Goal: Task Accomplishment & Management: Manage account settings

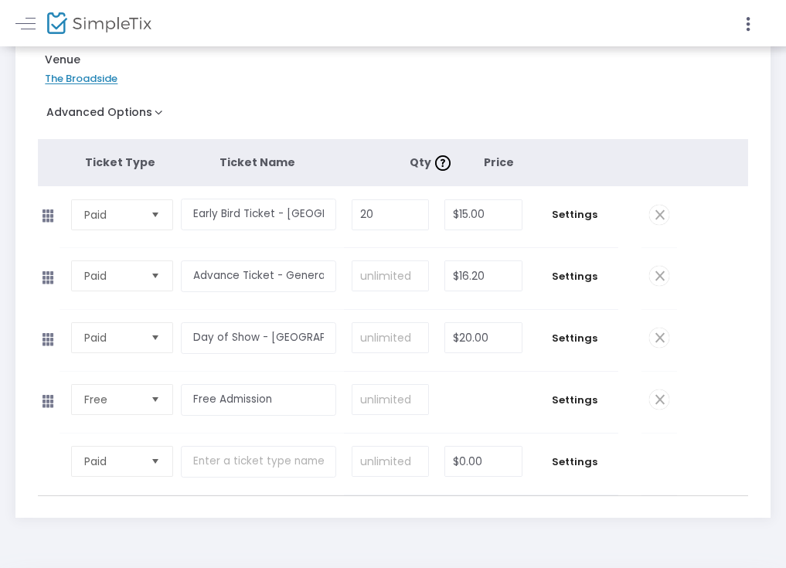
scroll to position [230, 0]
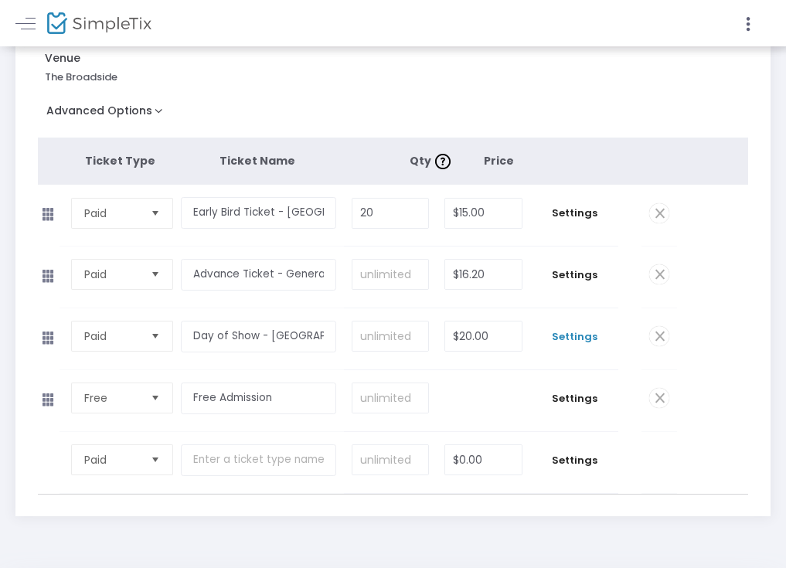
click at [611, 345] on span "Settings" at bounding box center [574, 336] width 73 height 15
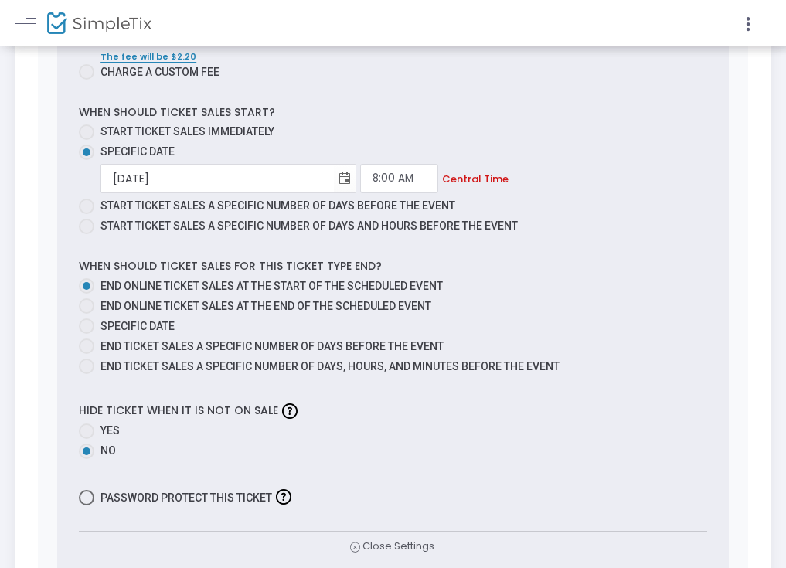
scroll to position [1011, 0]
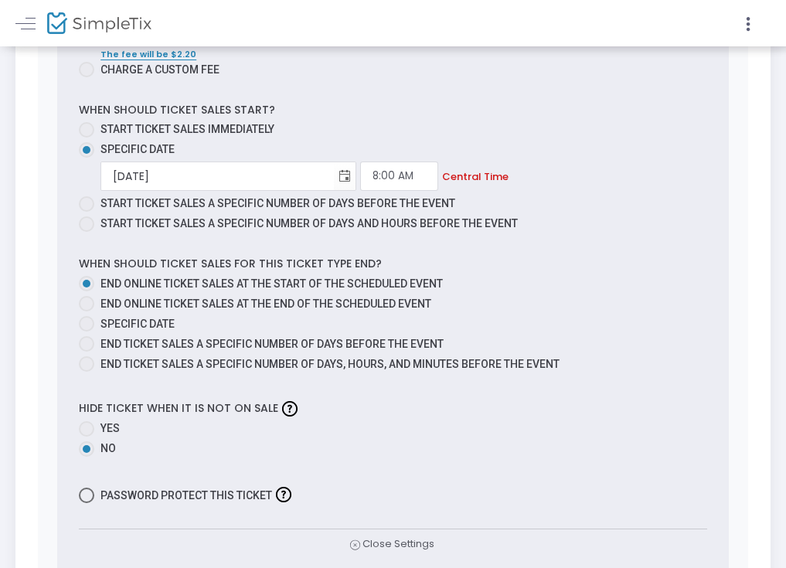
click at [94, 312] on span at bounding box center [86, 303] width 15 height 15
click at [87, 312] on input "End online ticket sales at the end of the scheduled event" at bounding box center [86, 312] width 1 height 1
radio input "true"
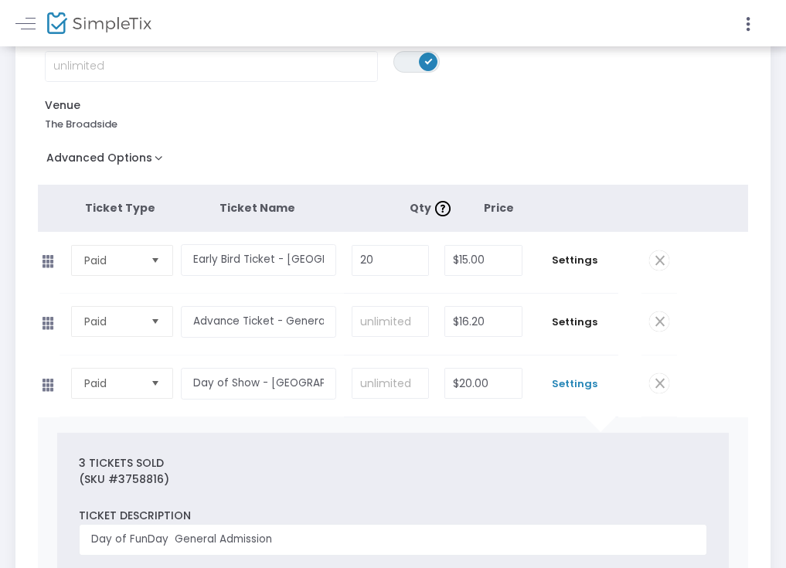
scroll to position [0, 0]
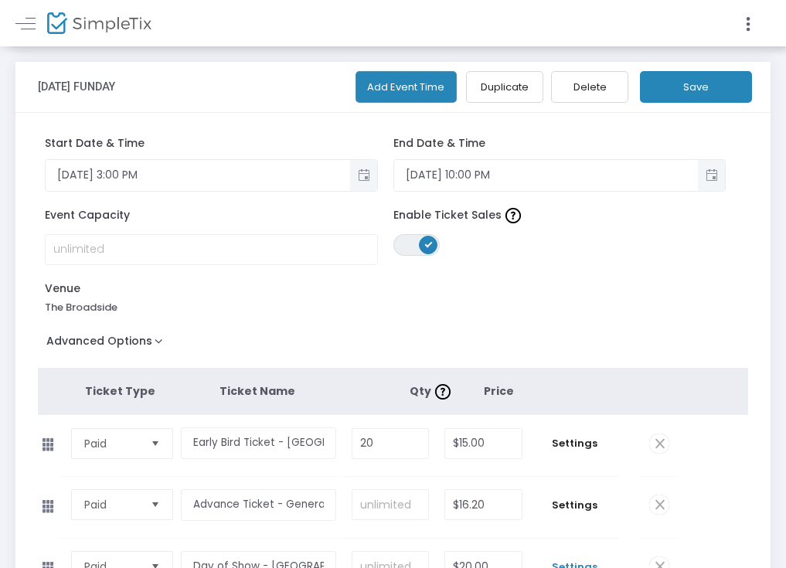
click at [718, 94] on button "Save" at bounding box center [696, 87] width 112 height 32
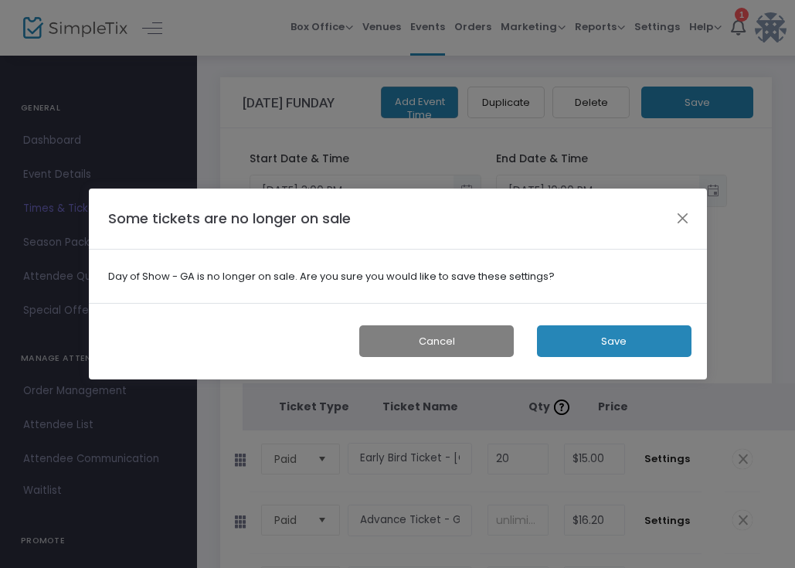
click at [591, 347] on button "Save" at bounding box center [614, 341] width 155 height 32
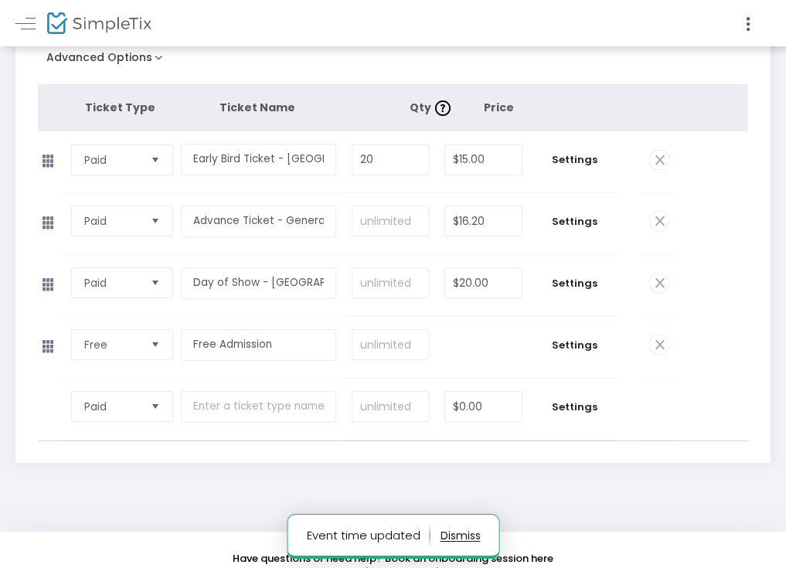
scroll to position [319, 0]
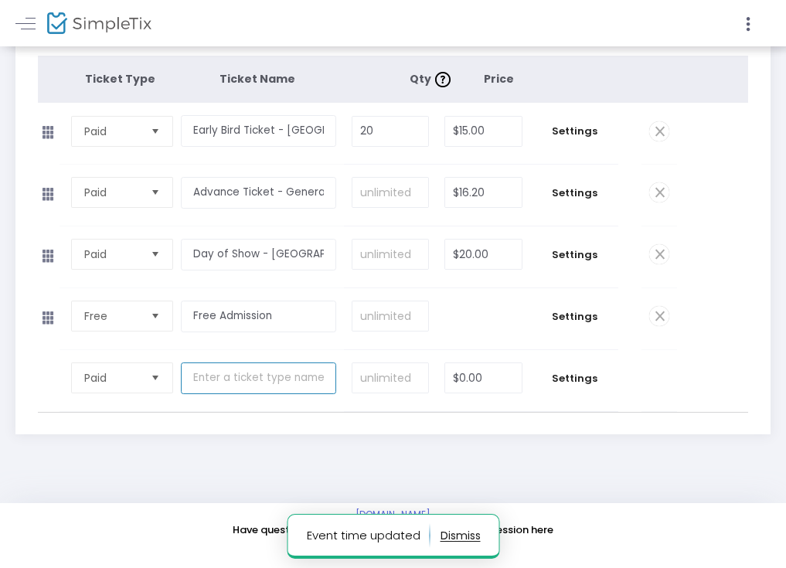
click at [336, 387] on input "text" at bounding box center [258, 379] width 155 height 32
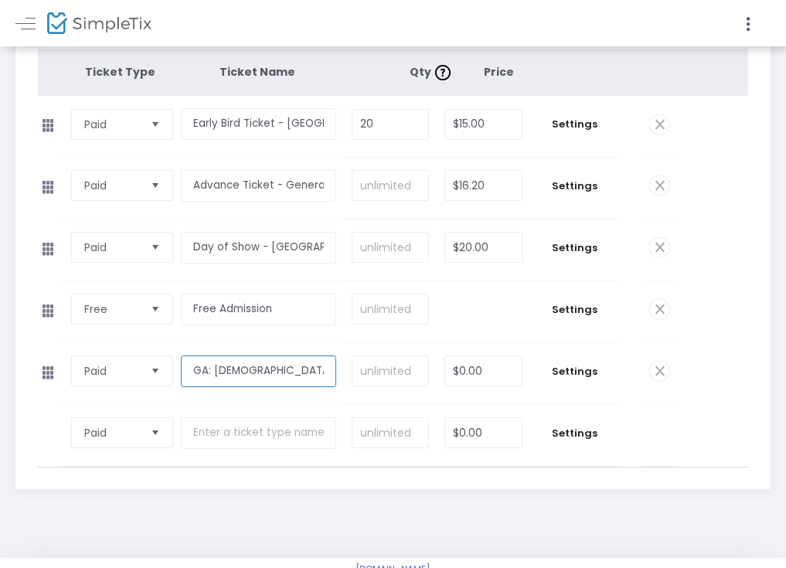
type input "GA: 11-20yo"
click at [522, 386] on input "0" at bounding box center [483, 370] width 77 height 29
type input "$10.00"
click at [611, 380] on span "Settings" at bounding box center [574, 371] width 73 height 15
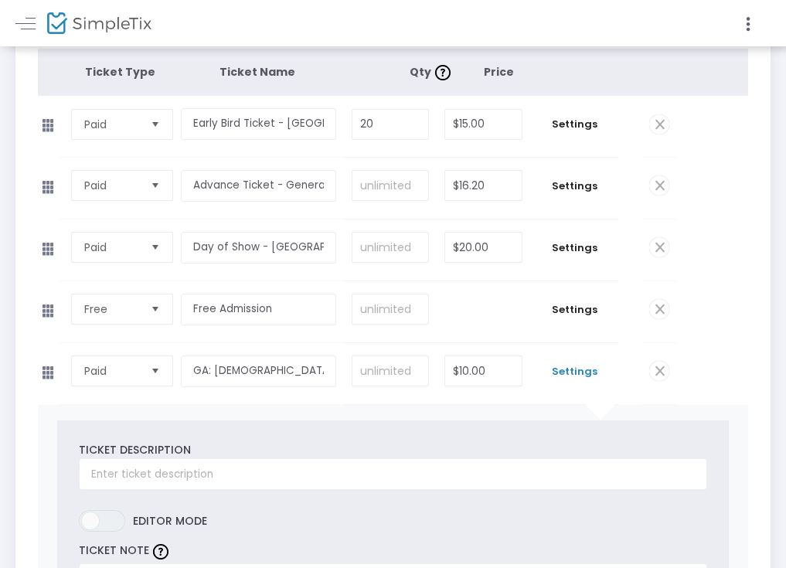
scroll to position [0, 0]
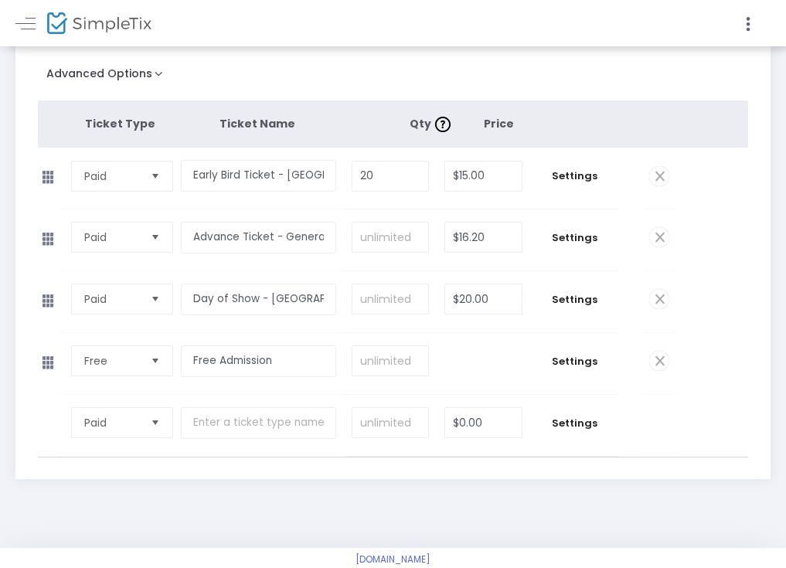
scroll to position [319, 0]
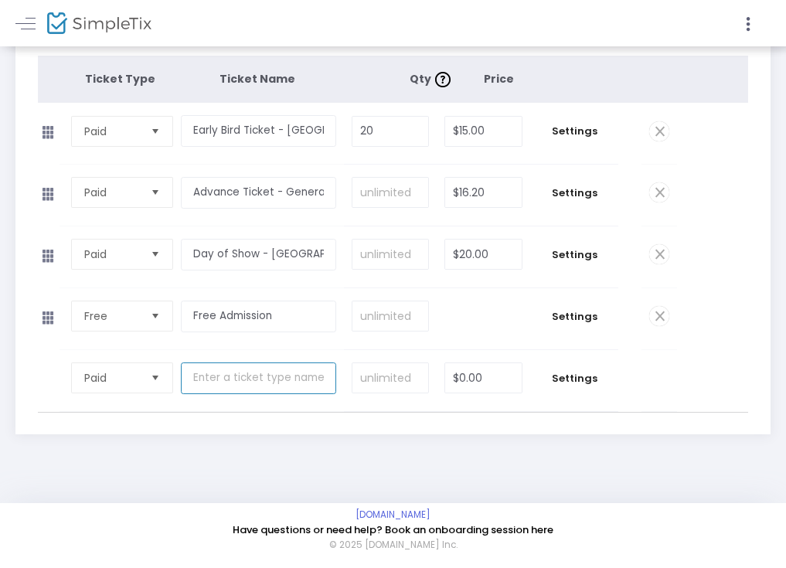
click at [336, 386] on input "text" at bounding box center [258, 379] width 155 height 32
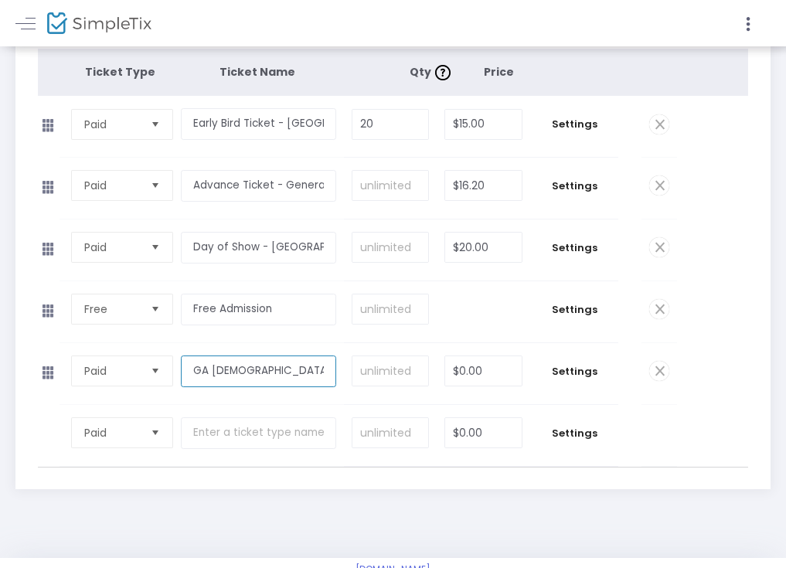
type input "GA [DEMOGRAPHIC_DATA]"
click at [522, 385] on input "0" at bounding box center [483, 370] width 77 height 29
type input "$10.00"
click at [603, 380] on span "Settings" at bounding box center [574, 371] width 73 height 15
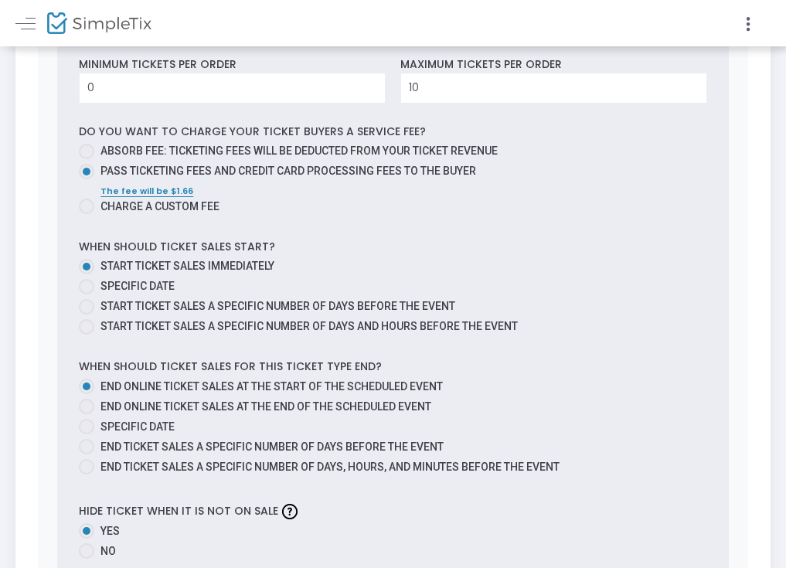
scroll to position [956, 0]
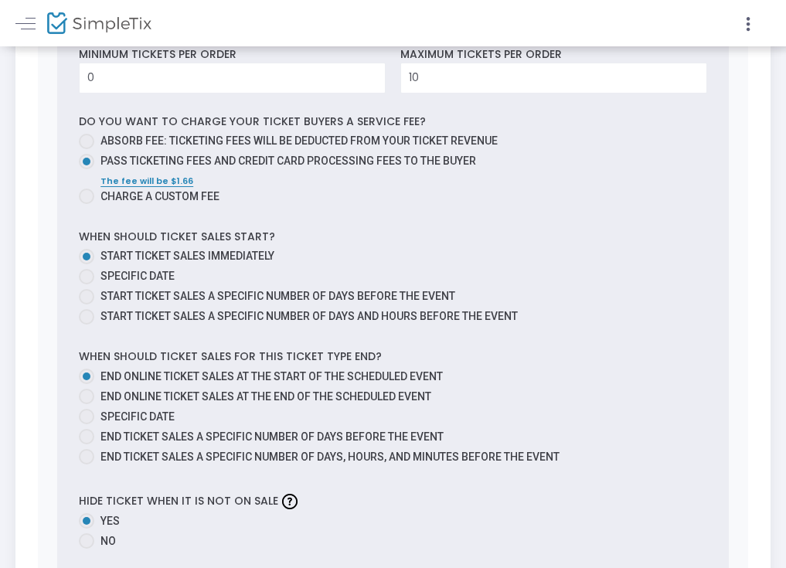
click at [94, 404] on span at bounding box center [86, 396] width 15 height 15
click at [87, 405] on input "End online ticket sales at the end of the scheduled event" at bounding box center [86, 404] width 1 height 1
radio input "true"
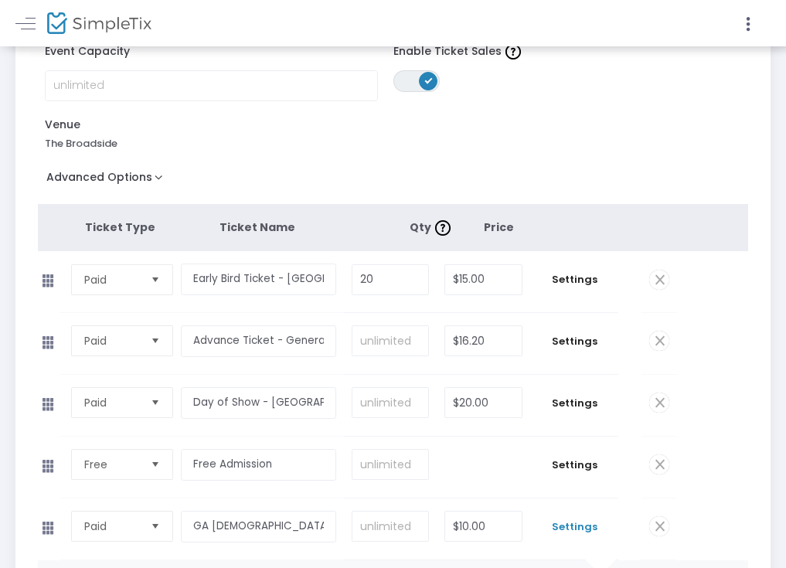
scroll to position [0, 0]
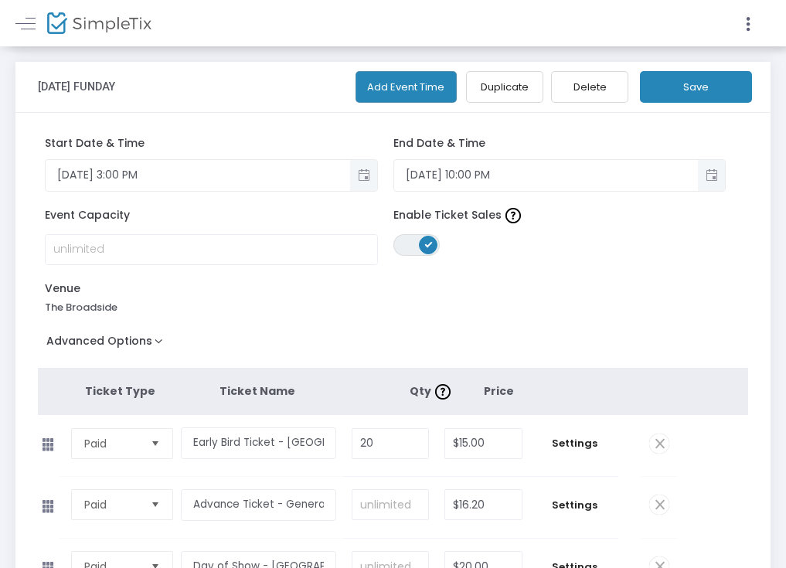
click at [697, 97] on button "Save" at bounding box center [696, 87] width 112 height 32
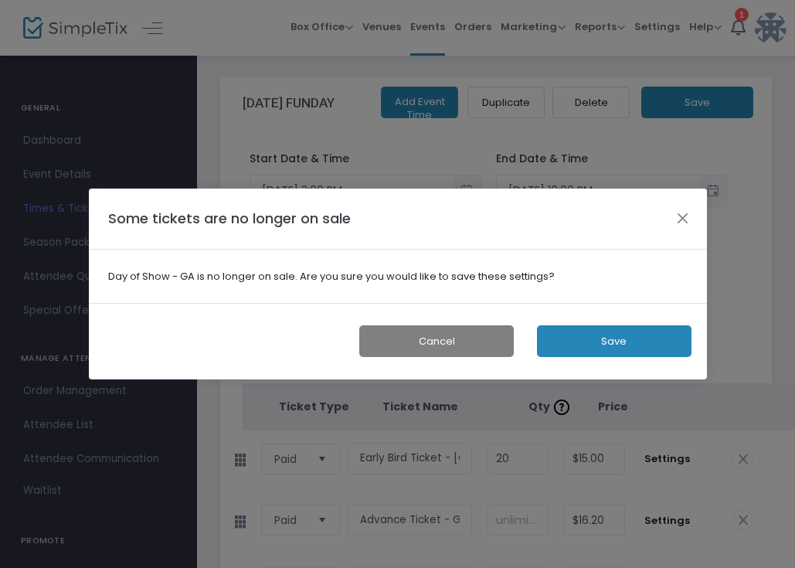
click at [608, 346] on button "Save" at bounding box center [614, 341] width 155 height 32
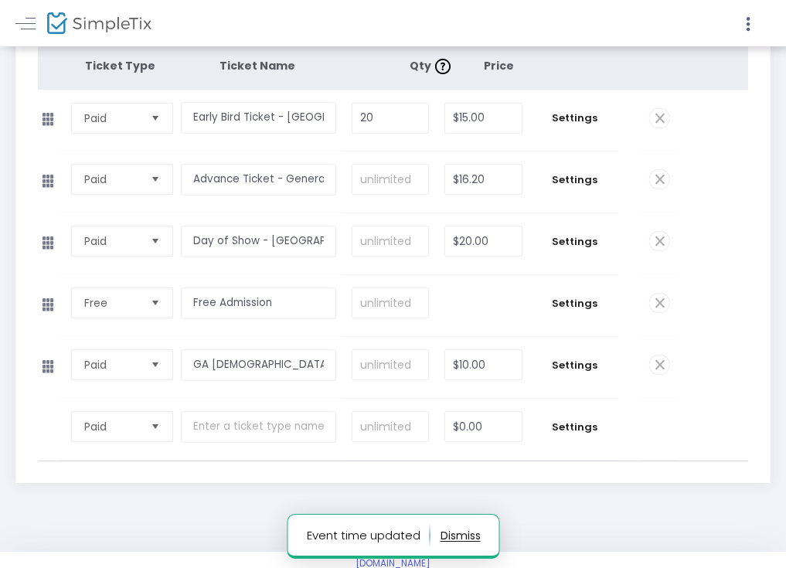
scroll to position [281, 0]
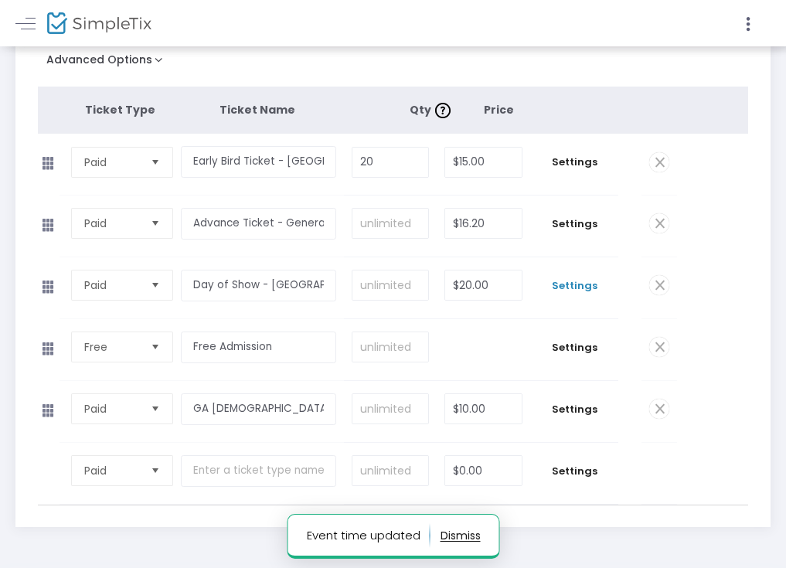
click at [610, 294] on span "Settings" at bounding box center [574, 285] width 73 height 15
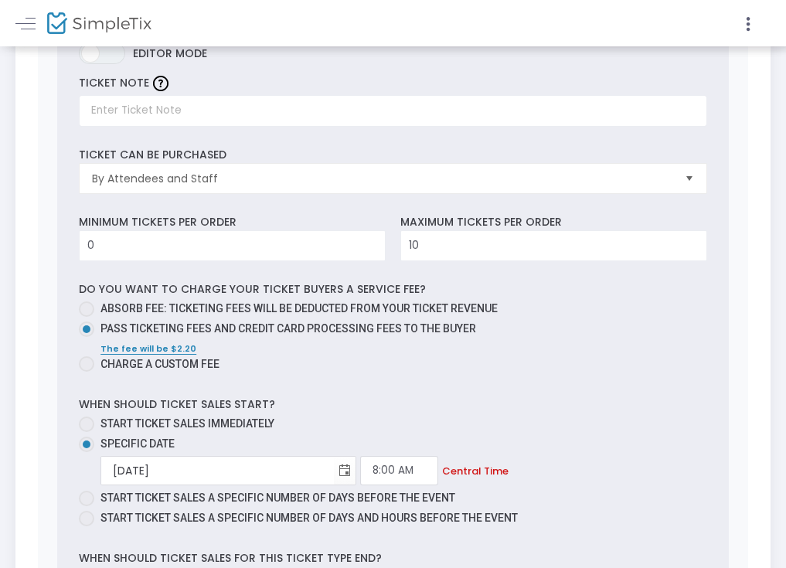
scroll to position [0, 0]
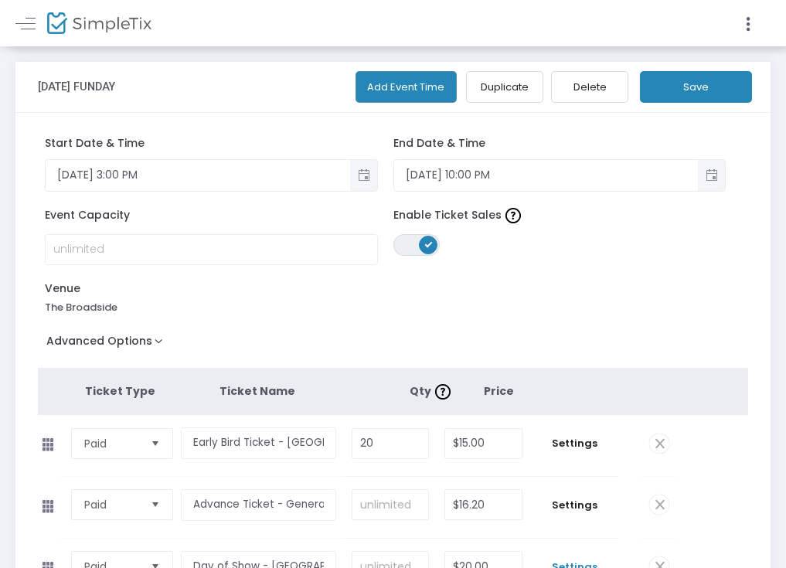
click at [680, 103] on button "Save" at bounding box center [696, 87] width 112 height 32
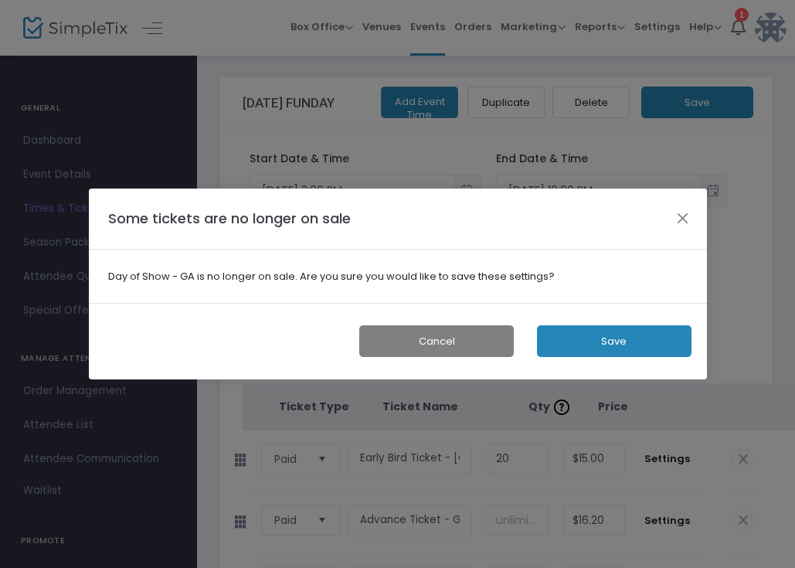
click at [605, 332] on button "Save" at bounding box center [614, 341] width 155 height 32
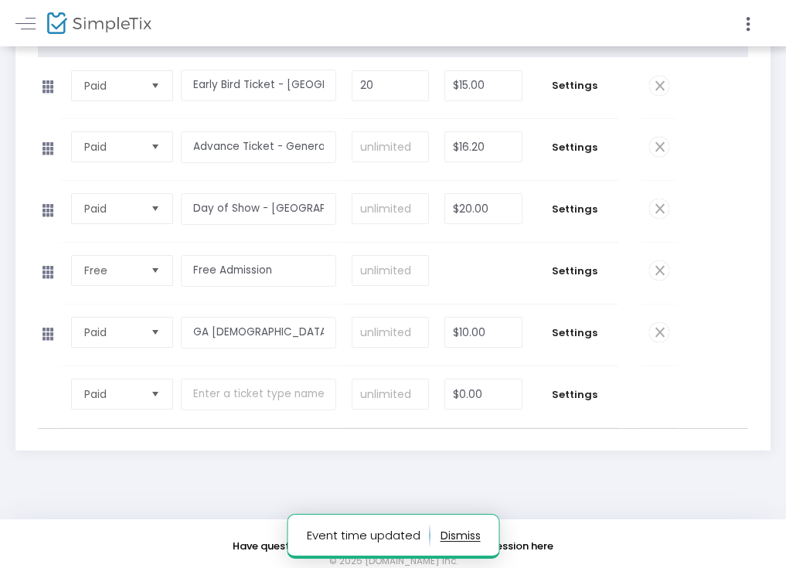
scroll to position [356, 0]
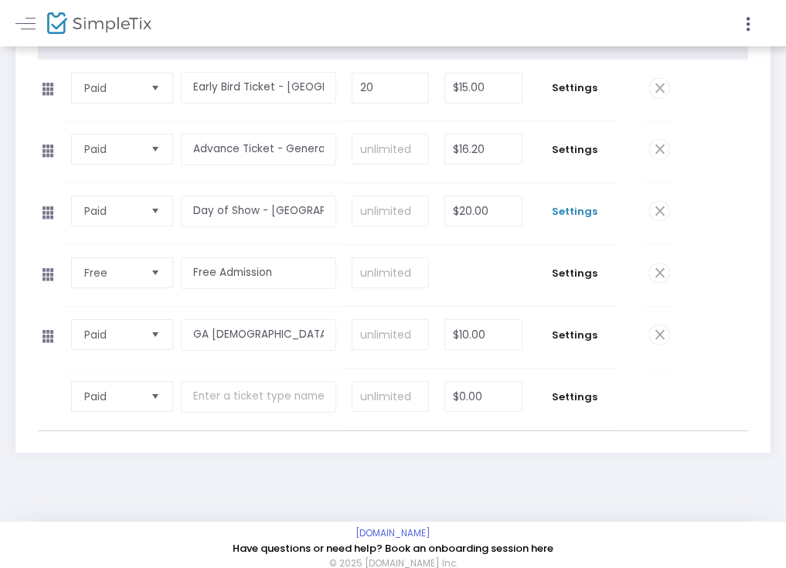
click at [601, 220] on span "Settings" at bounding box center [574, 211] width 73 height 15
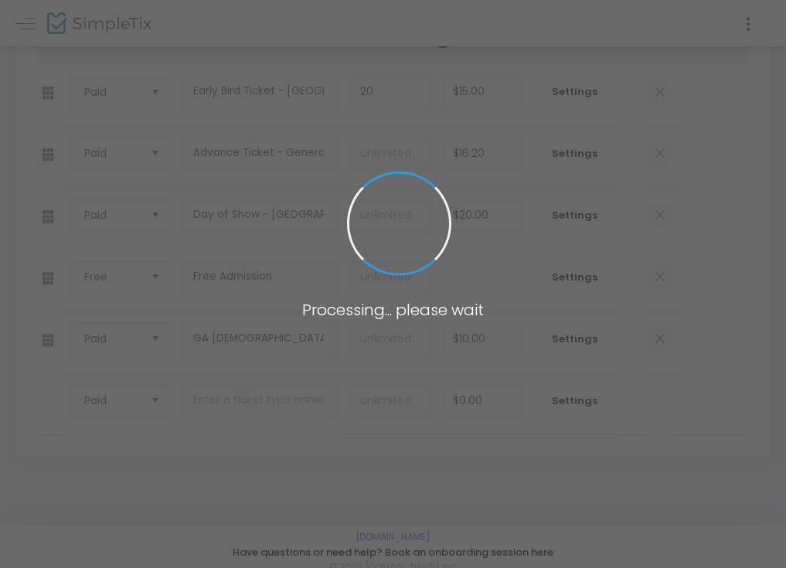
scroll to position [356, 0]
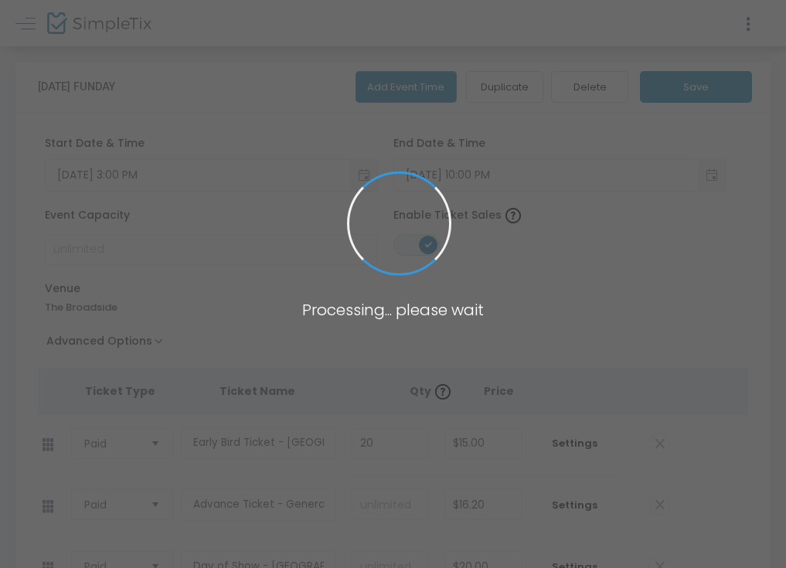
scroll to position [2, 0]
